Goal: Entertainment & Leisure: Browse casually

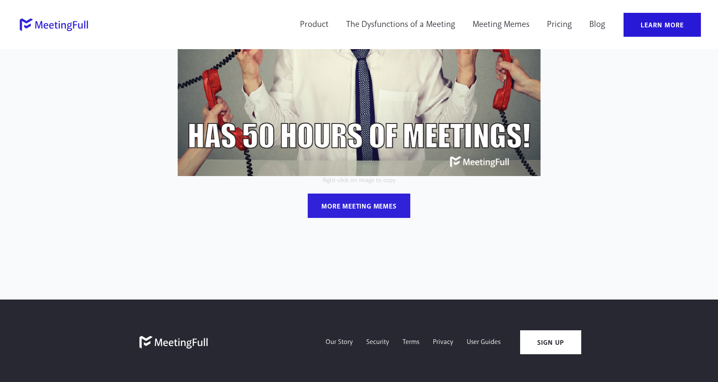
scroll to position [201, 0]
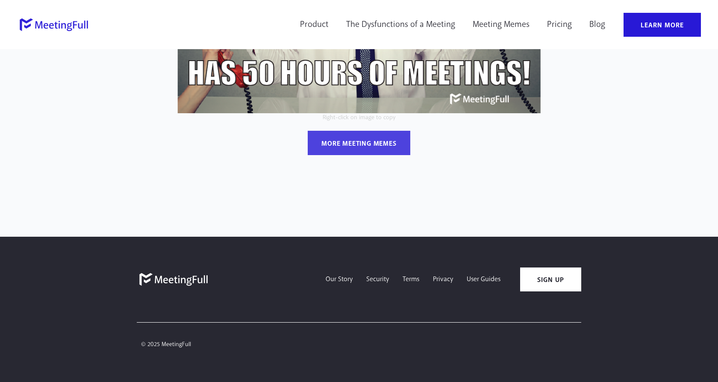
click at [351, 143] on div "more meeting memes" at bounding box center [358, 143] width 75 height 9
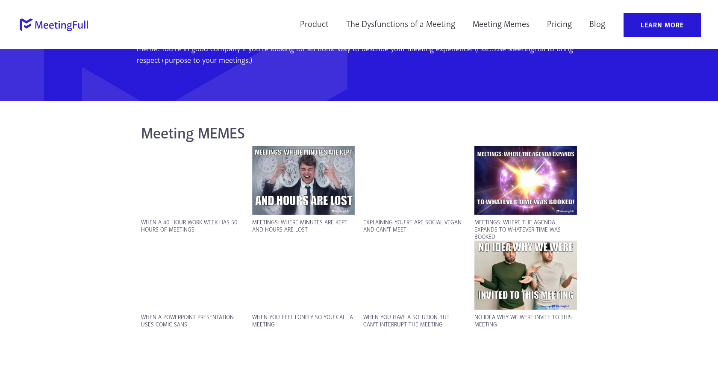
scroll to position [536, 0]
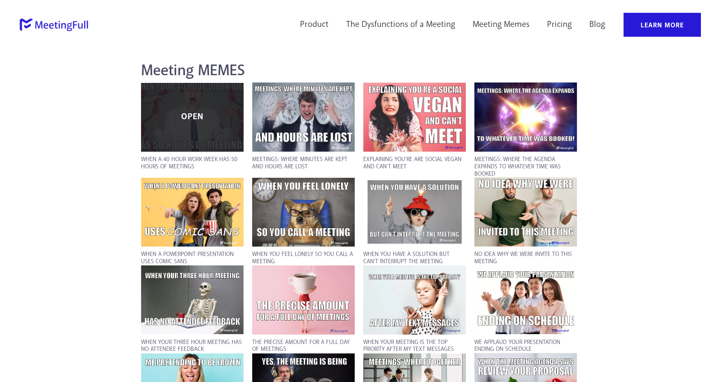
click at [217, 103] on div "OPEN" at bounding box center [192, 117] width 103 height 69
